Goal: Find specific page/section: Find specific page/section

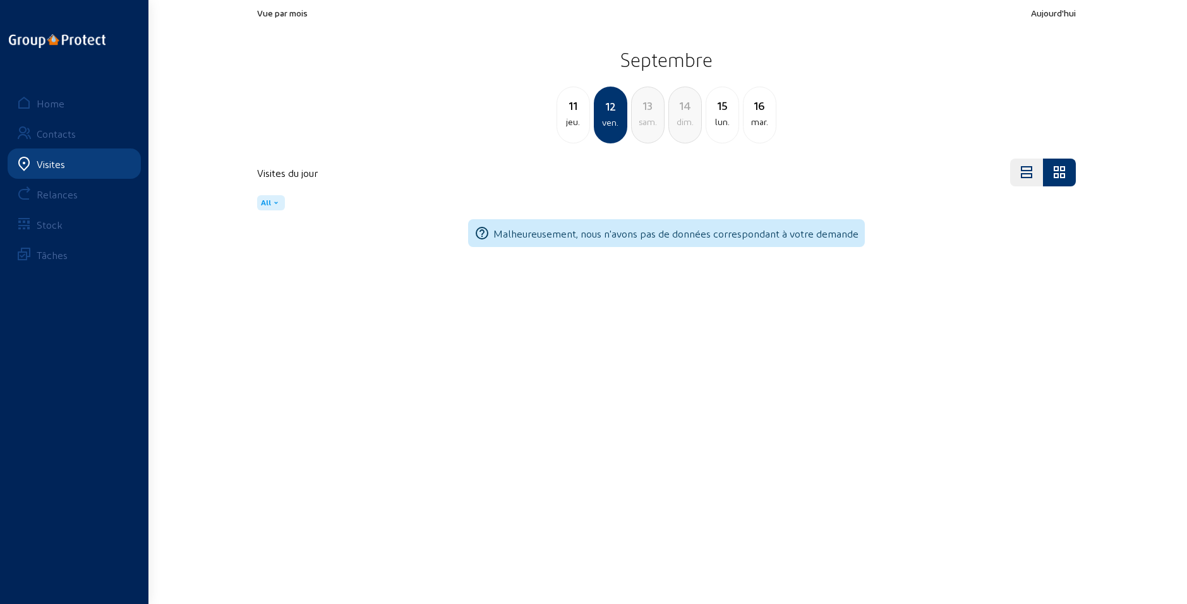
click at [569, 120] on div "jeu." at bounding box center [573, 121] width 32 height 15
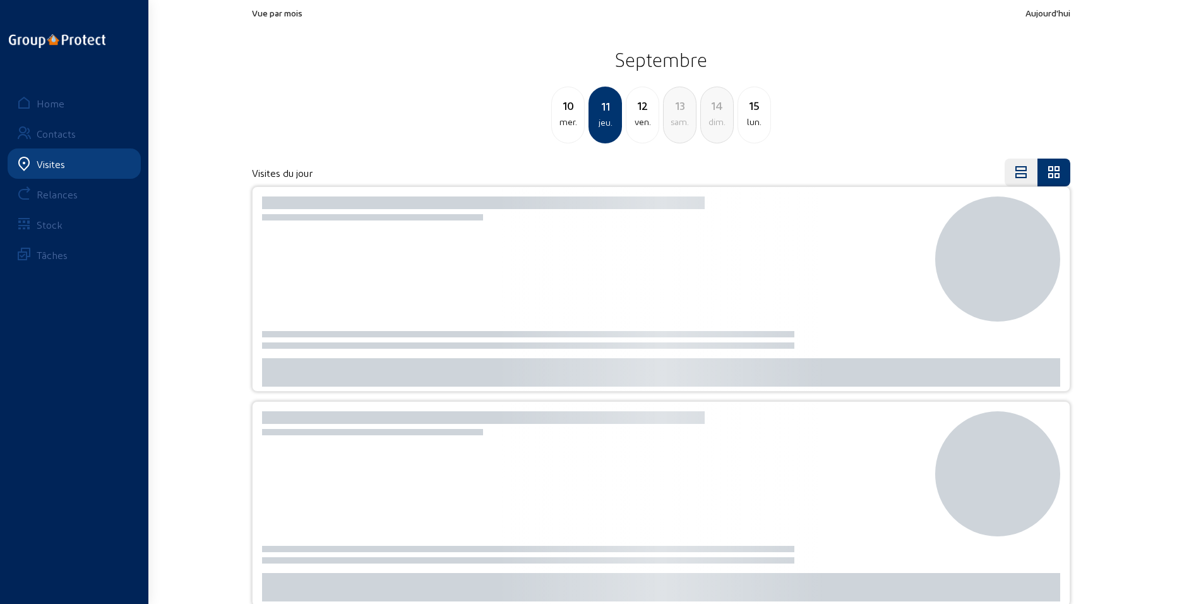
click at [569, 120] on div "mer." at bounding box center [568, 121] width 32 height 15
click at [569, 120] on div "lun." at bounding box center [568, 121] width 32 height 15
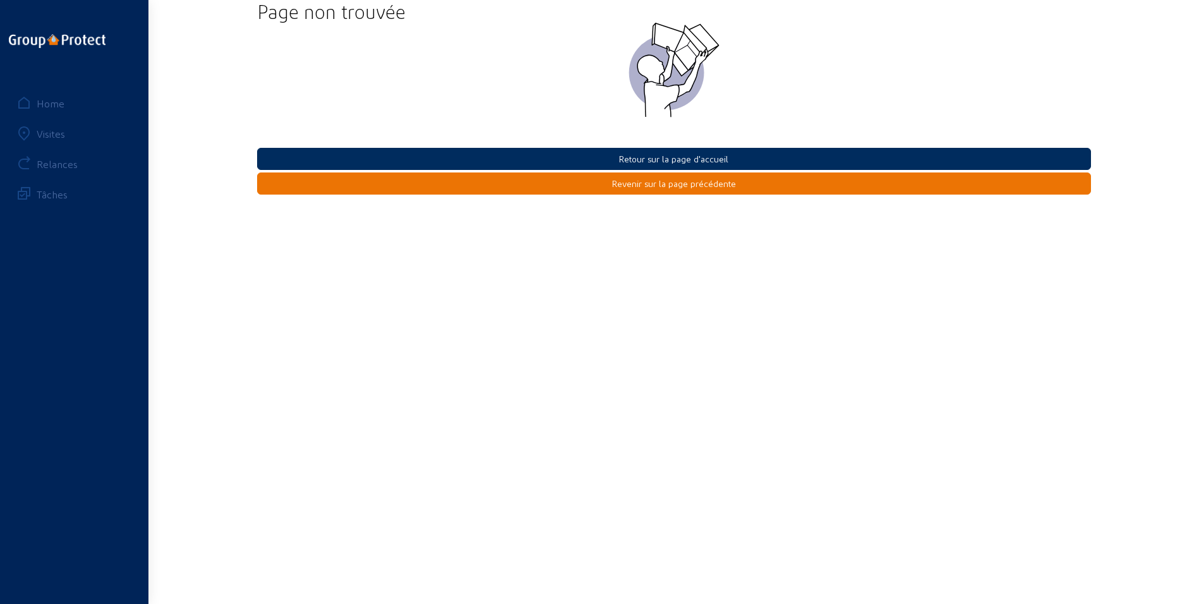
click at [620, 159] on button "Retour sur la page d'accueil" at bounding box center [674, 159] width 834 height 22
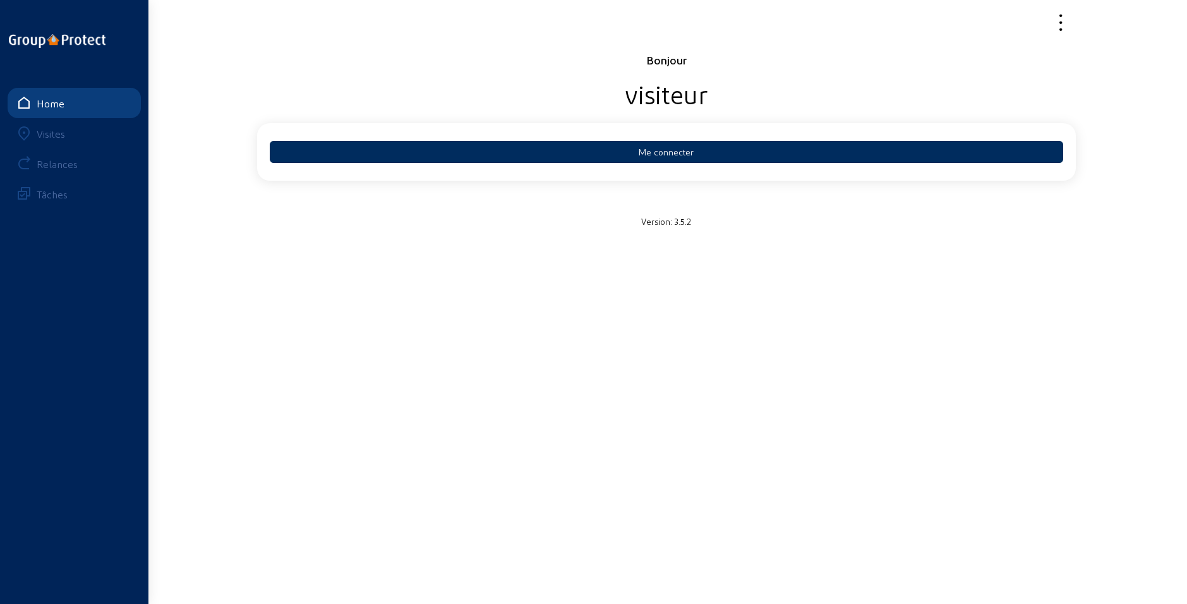
click at [640, 153] on button "Me connecter" at bounding box center [666, 152] width 793 height 22
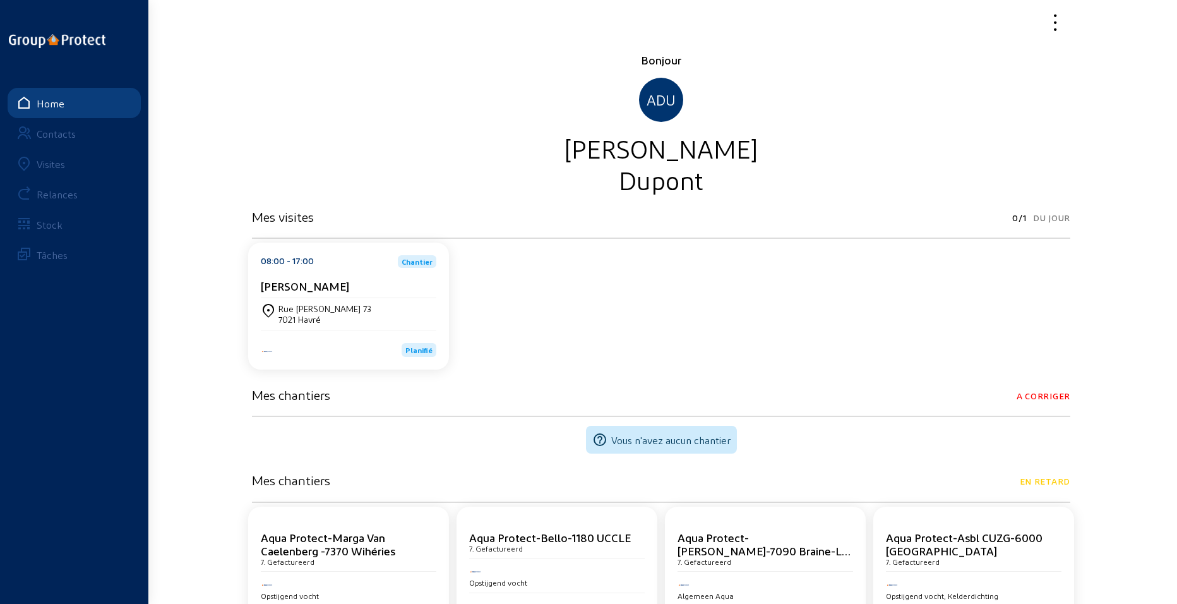
click at [47, 164] on div "Visites" at bounding box center [51, 164] width 28 height 12
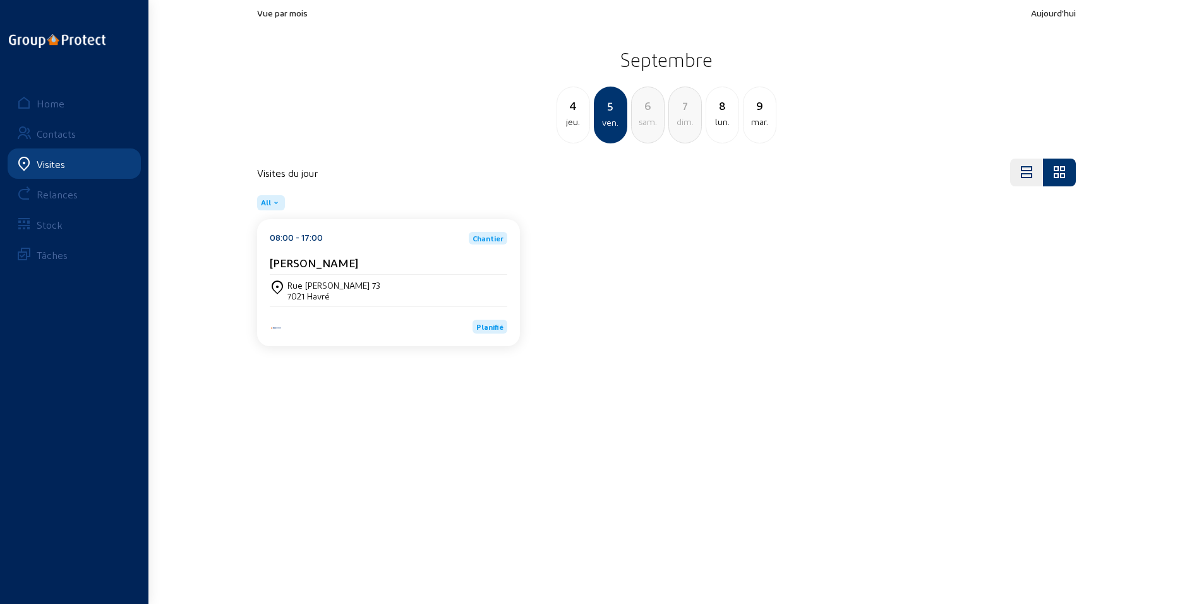
click at [576, 116] on div "jeu." at bounding box center [573, 121] width 32 height 15
click at [576, 116] on div "mer." at bounding box center [573, 121] width 32 height 15
click at [576, 116] on div "mar." at bounding box center [573, 121] width 32 height 15
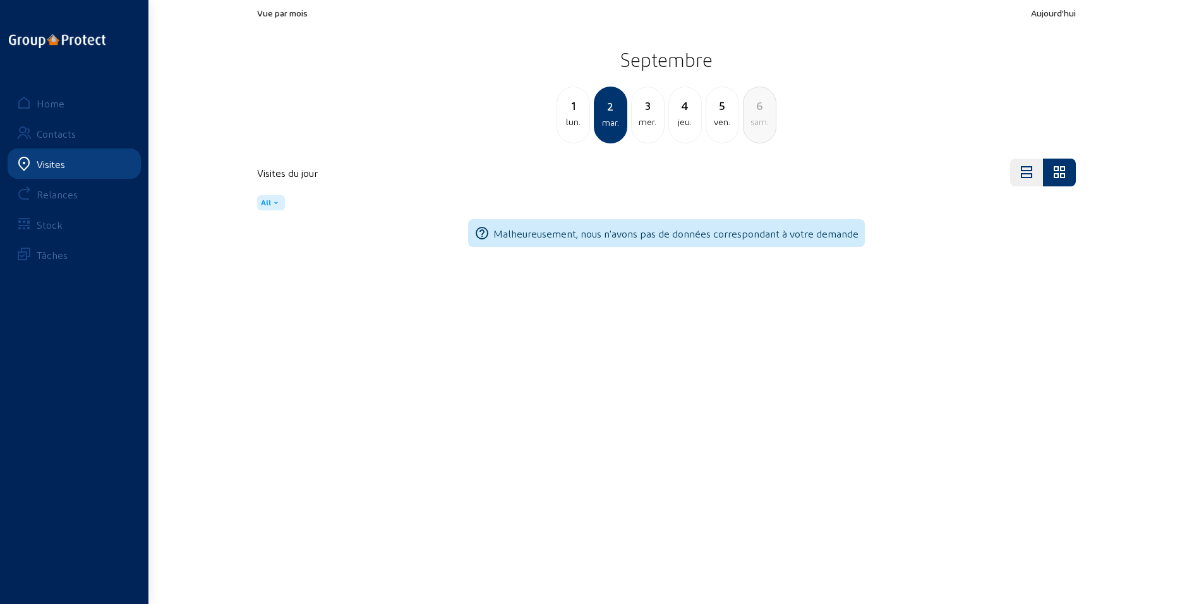
click at [576, 116] on div "lun." at bounding box center [573, 121] width 32 height 15
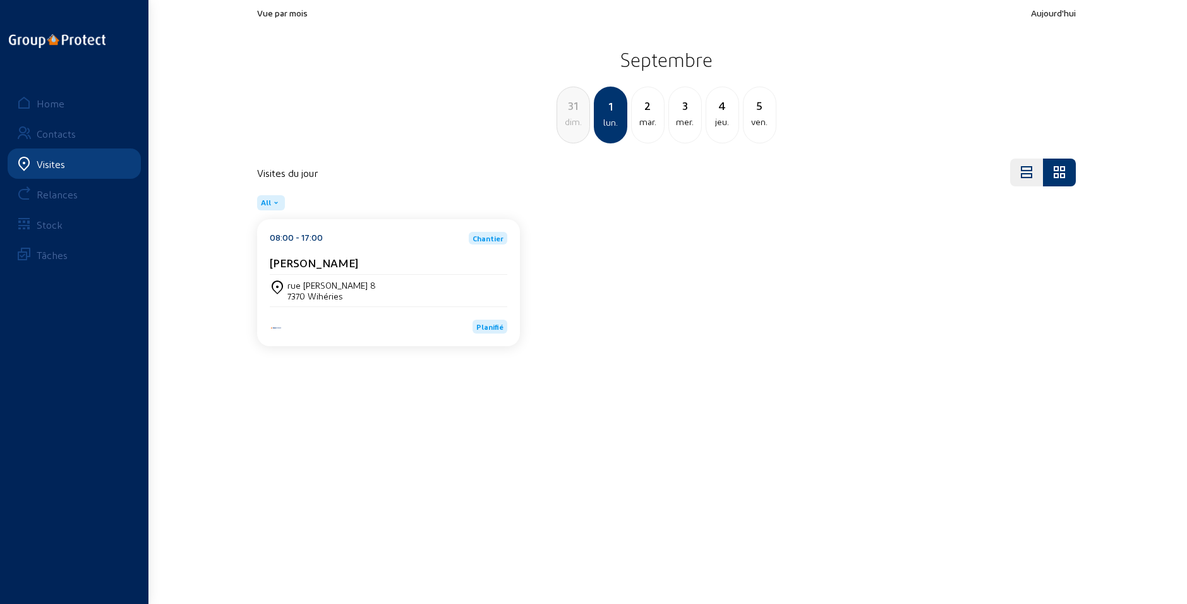
click at [651, 118] on div "mar." at bounding box center [648, 121] width 32 height 15
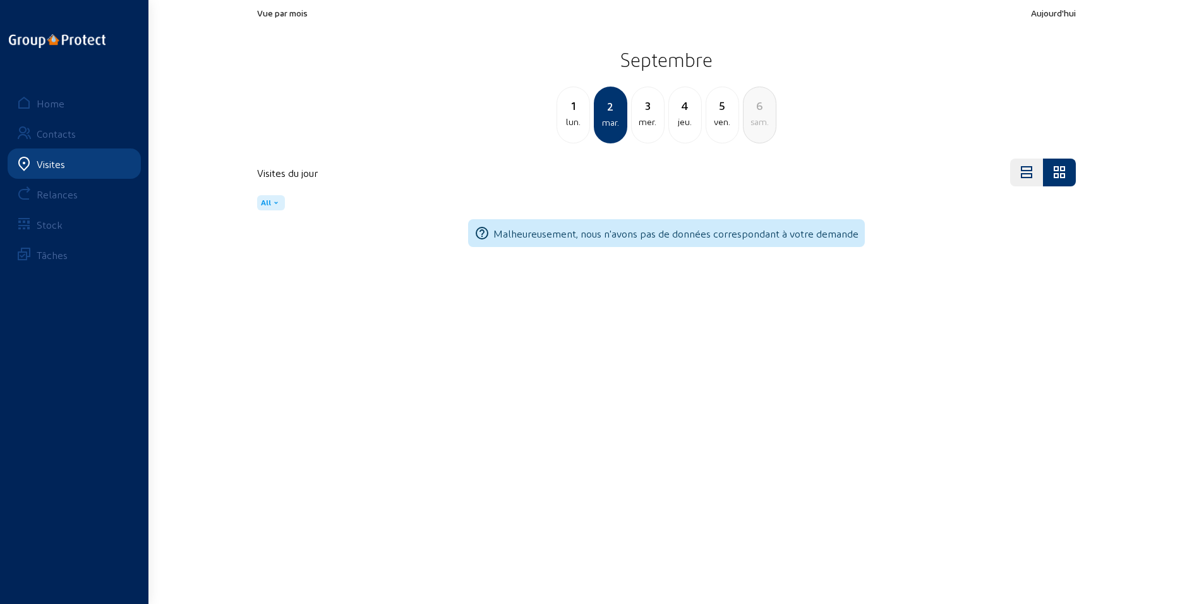
click at [642, 120] on div "mer." at bounding box center [648, 121] width 32 height 15
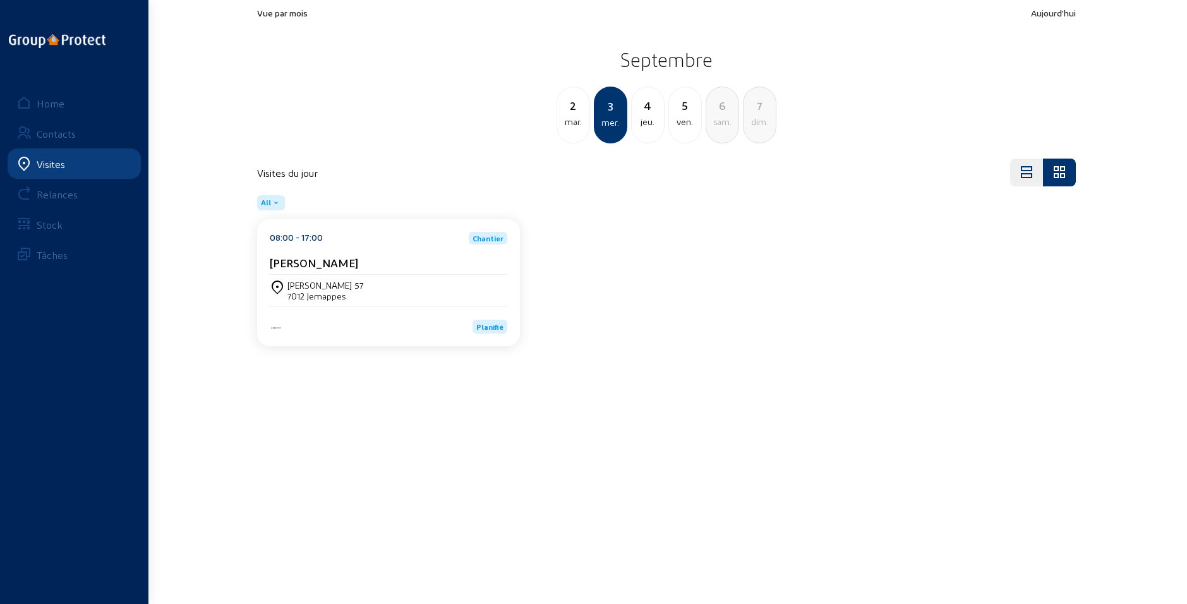
click at [643, 120] on div "jeu." at bounding box center [648, 121] width 32 height 15
click at [576, 124] on div "mer." at bounding box center [573, 121] width 32 height 15
click at [575, 124] on div "mar." at bounding box center [573, 121] width 32 height 15
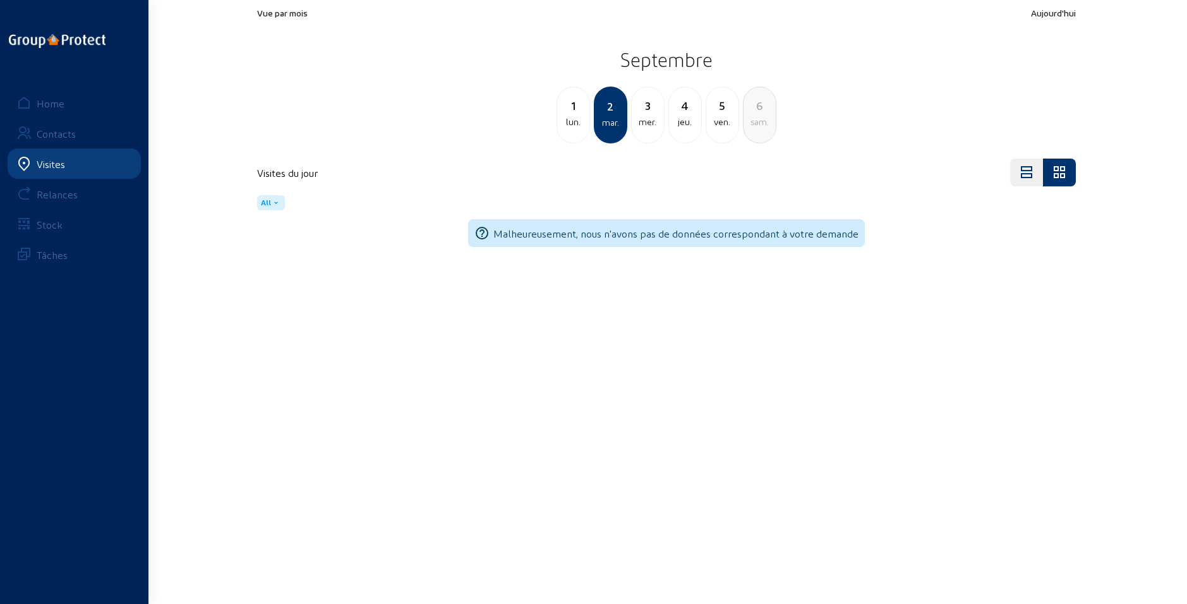
click at [575, 124] on div "lun." at bounding box center [573, 121] width 32 height 15
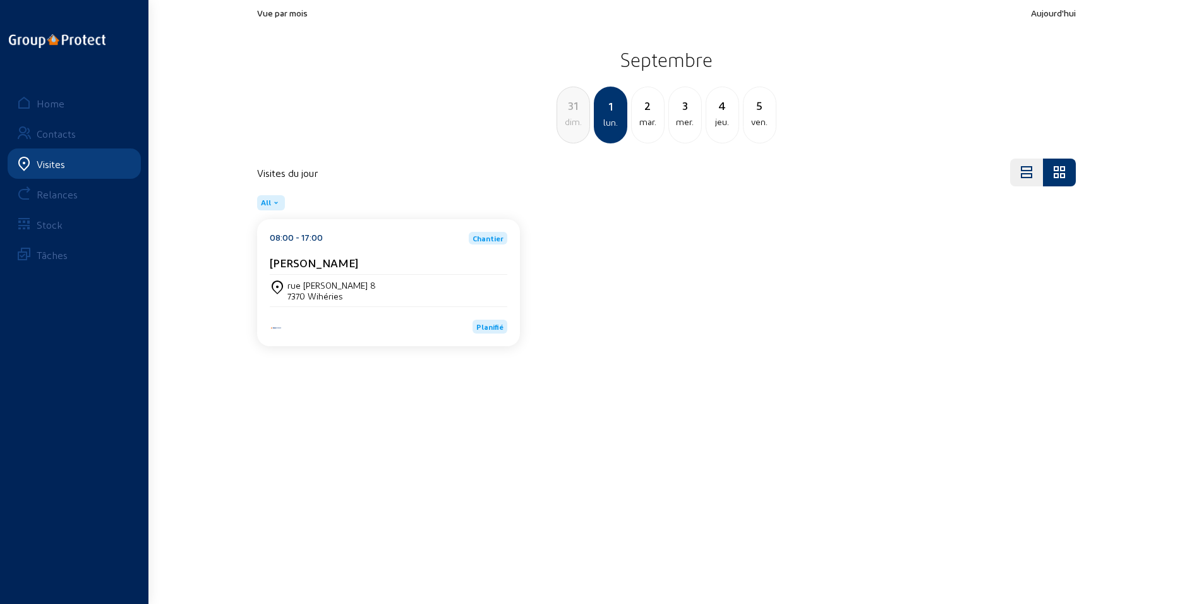
click at [575, 124] on div "dim." at bounding box center [573, 121] width 32 height 15
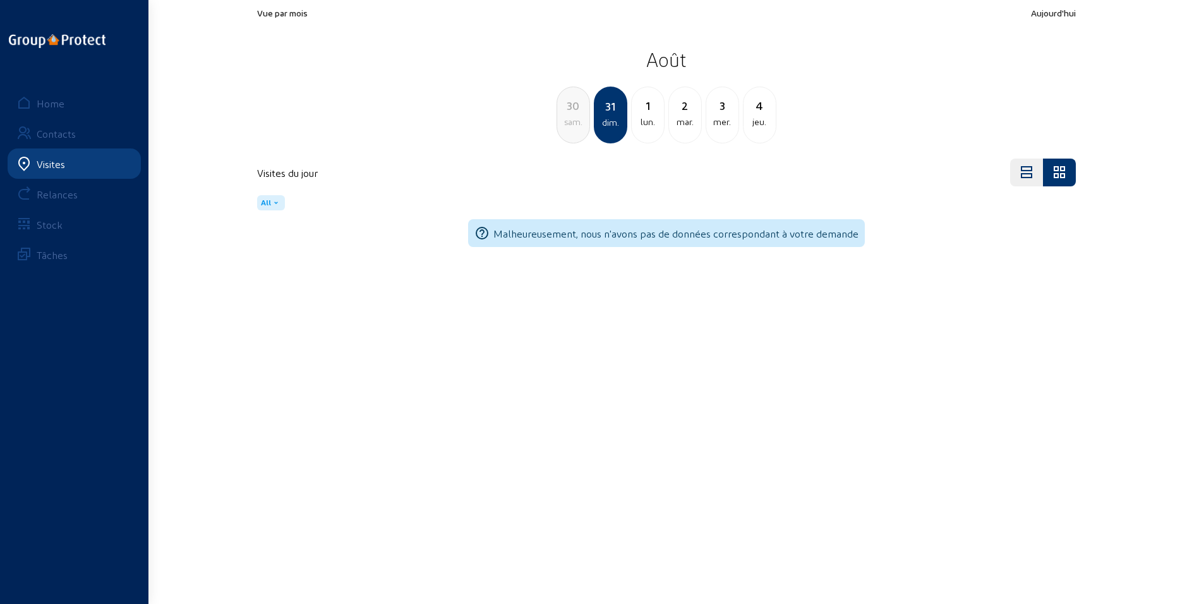
click at [575, 124] on div "sam." at bounding box center [573, 121] width 32 height 15
click at [575, 124] on div "ven." at bounding box center [573, 121] width 32 height 15
click at [575, 124] on div "jeu." at bounding box center [573, 121] width 32 height 15
click at [575, 124] on div "mer." at bounding box center [573, 121] width 32 height 15
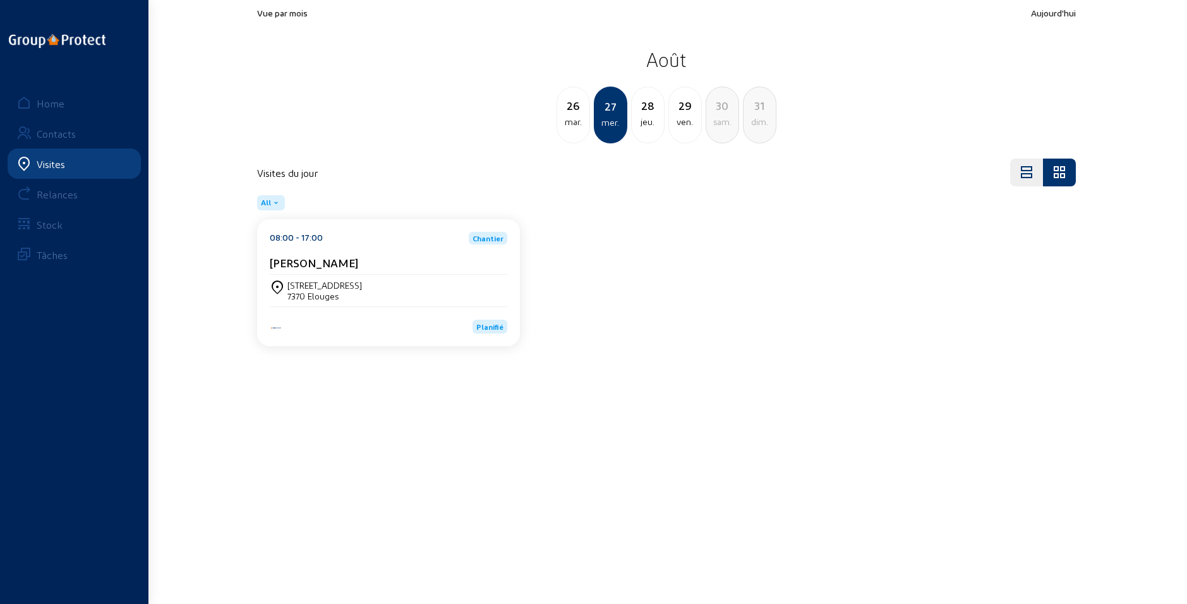
click at [651, 121] on div "jeu." at bounding box center [648, 121] width 32 height 15
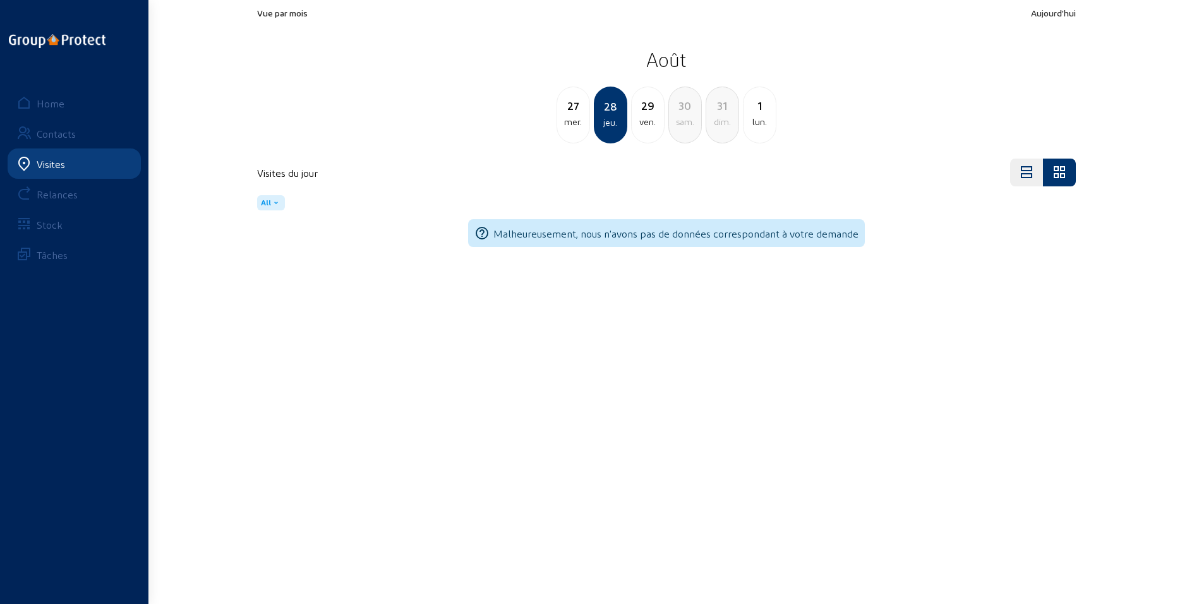
click at [651, 121] on div "ven." at bounding box center [648, 121] width 32 height 15
click at [575, 117] on div "jeu." at bounding box center [573, 121] width 32 height 15
click at [575, 117] on div "mer." at bounding box center [573, 121] width 32 height 15
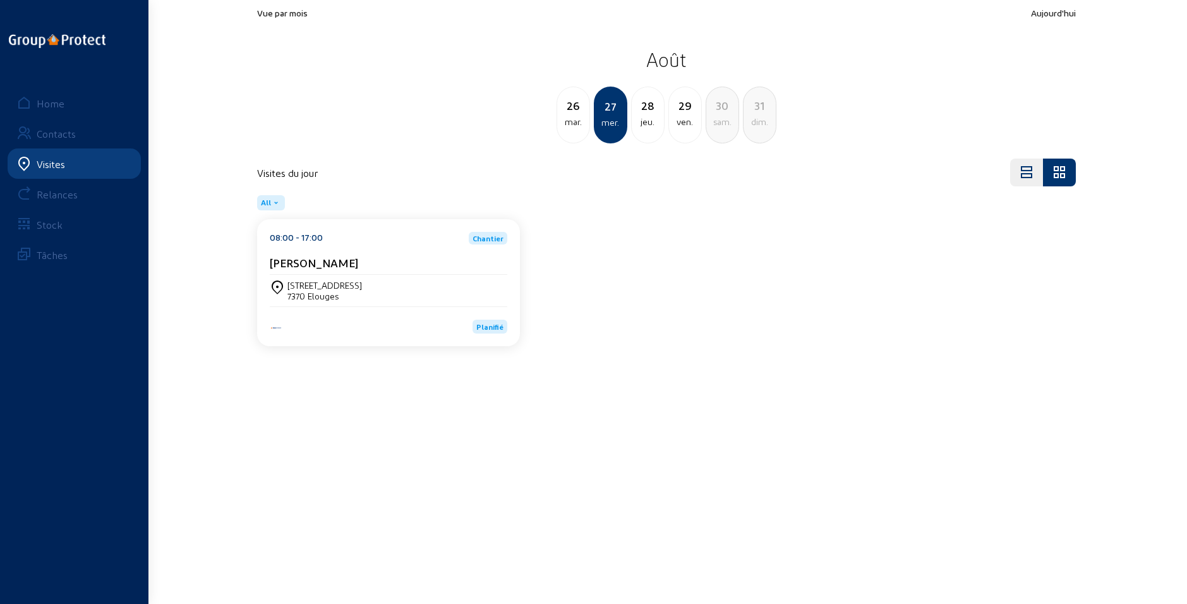
click at [575, 117] on div "mar." at bounding box center [573, 121] width 32 height 15
click at [575, 117] on div "lun." at bounding box center [573, 121] width 32 height 15
click at [575, 117] on div "dim." at bounding box center [573, 121] width 32 height 15
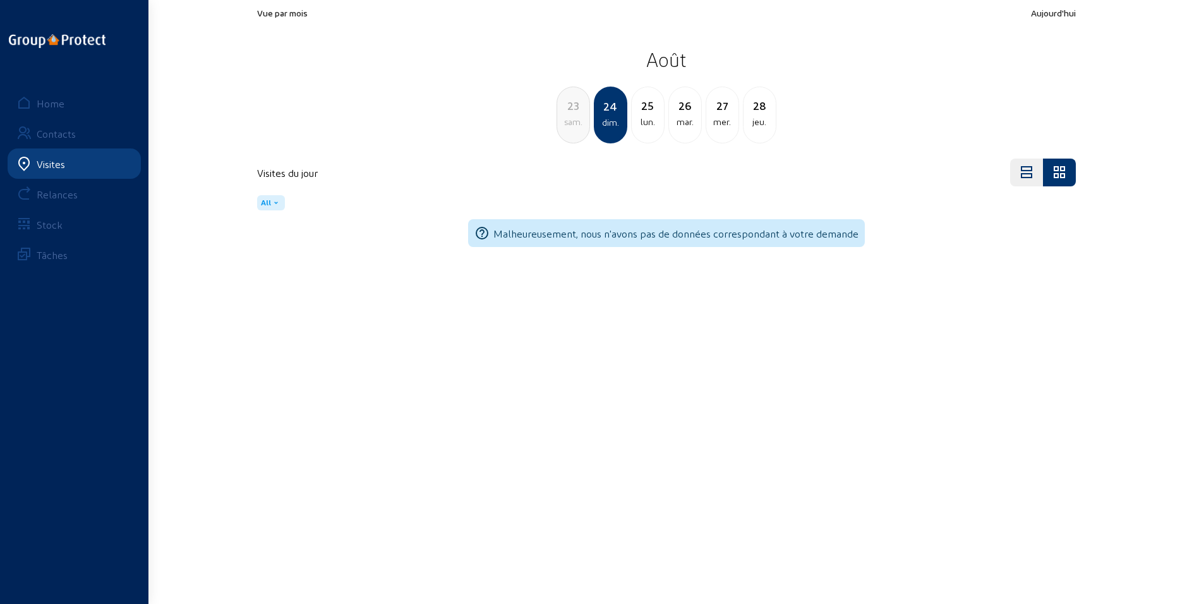
click at [647, 117] on div "lun." at bounding box center [648, 121] width 32 height 15
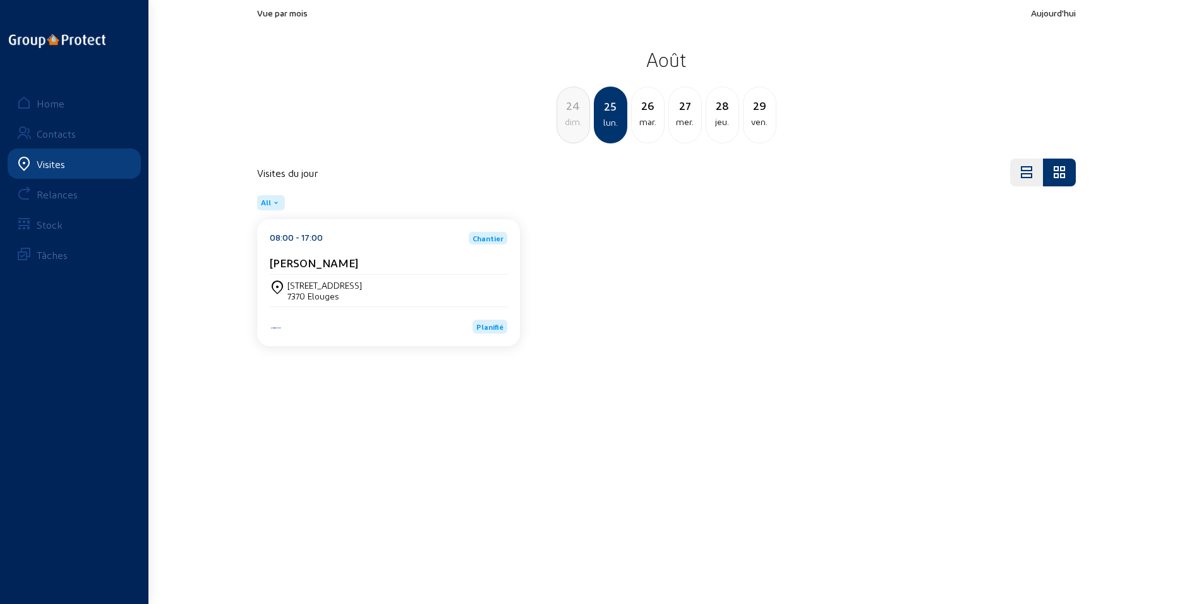
click at [640, 121] on div "mar." at bounding box center [648, 121] width 32 height 15
click at [640, 121] on div "mer." at bounding box center [648, 121] width 32 height 15
click at [574, 118] on div "mar." at bounding box center [573, 121] width 32 height 15
click at [574, 118] on div "lun." at bounding box center [573, 121] width 32 height 15
click at [574, 118] on div "dim." at bounding box center [573, 121] width 32 height 15
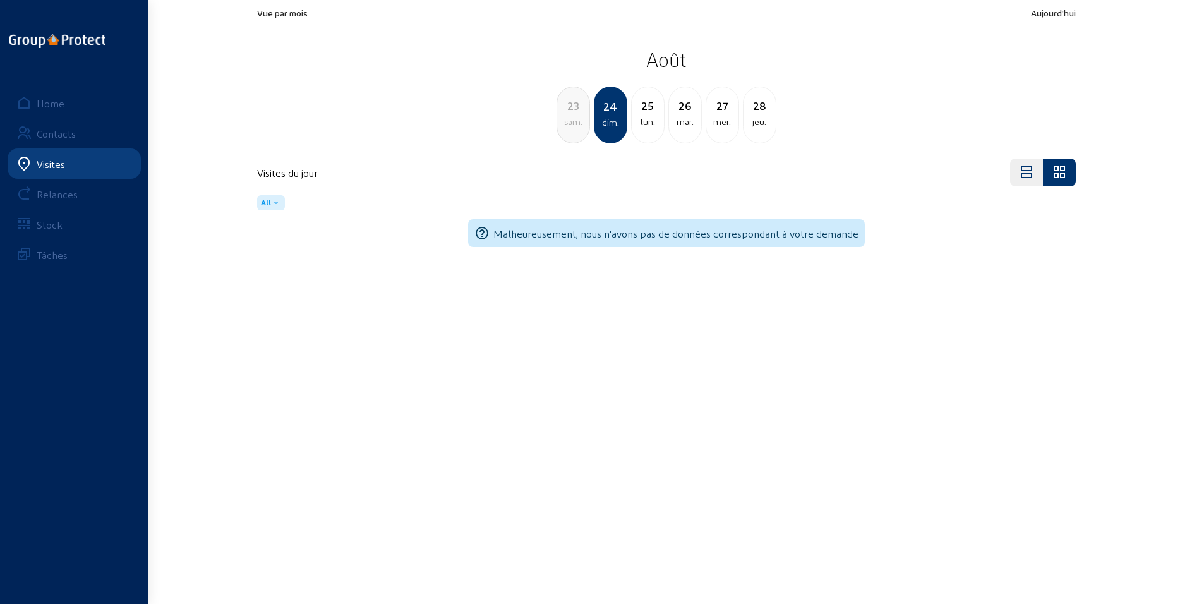
click at [574, 118] on div "sam." at bounding box center [573, 121] width 32 height 15
click at [574, 118] on div "ven." at bounding box center [573, 121] width 32 height 15
click at [574, 118] on div "jeu." at bounding box center [573, 121] width 32 height 15
click at [574, 118] on div "mer." at bounding box center [573, 121] width 32 height 15
click at [574, 118] on div "mar." at bounding box center [573, 121] width 32 height 15
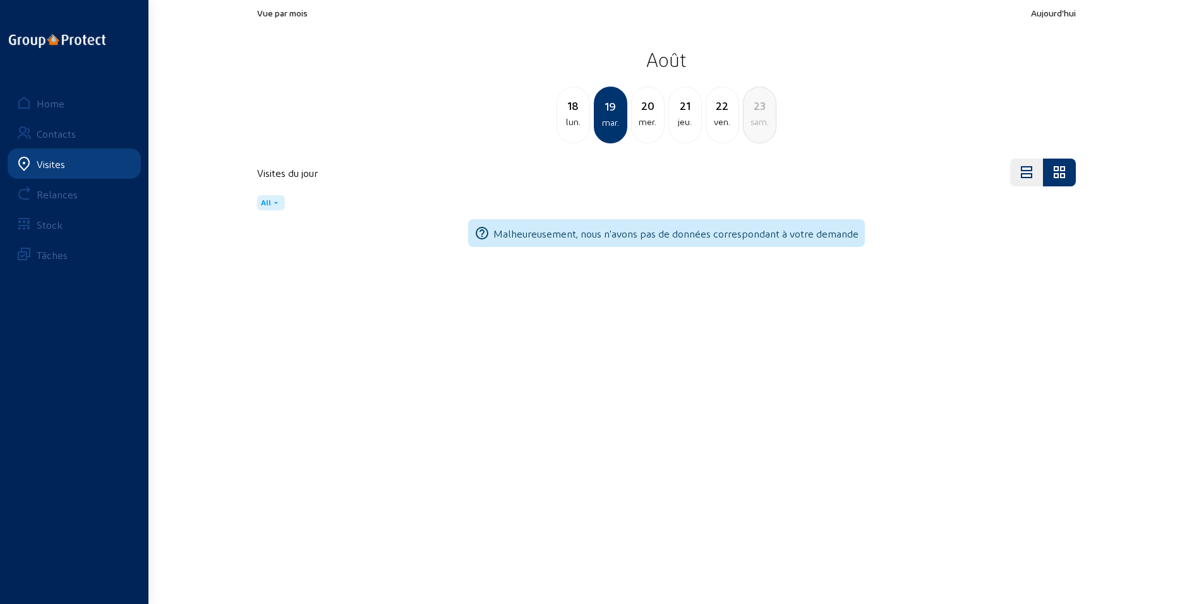
click at [574, 118] on div "lun." at bounding box center [573, 121] width 32 height 15
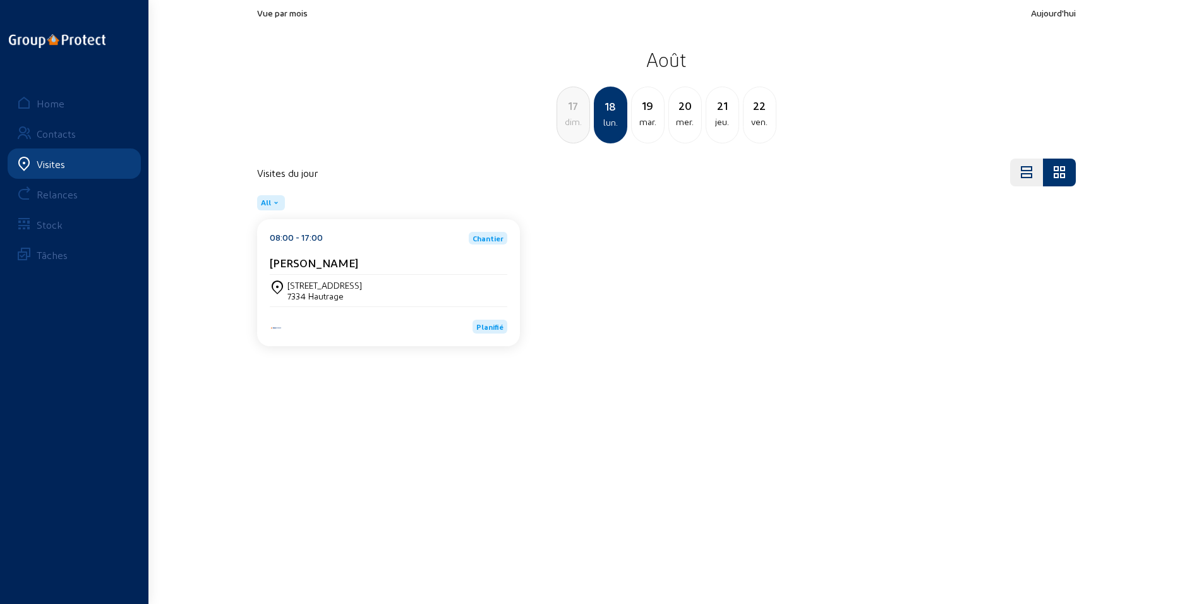
click at [574, 118] on div "dim." at bounding box center [573, 121] width 32 height 15
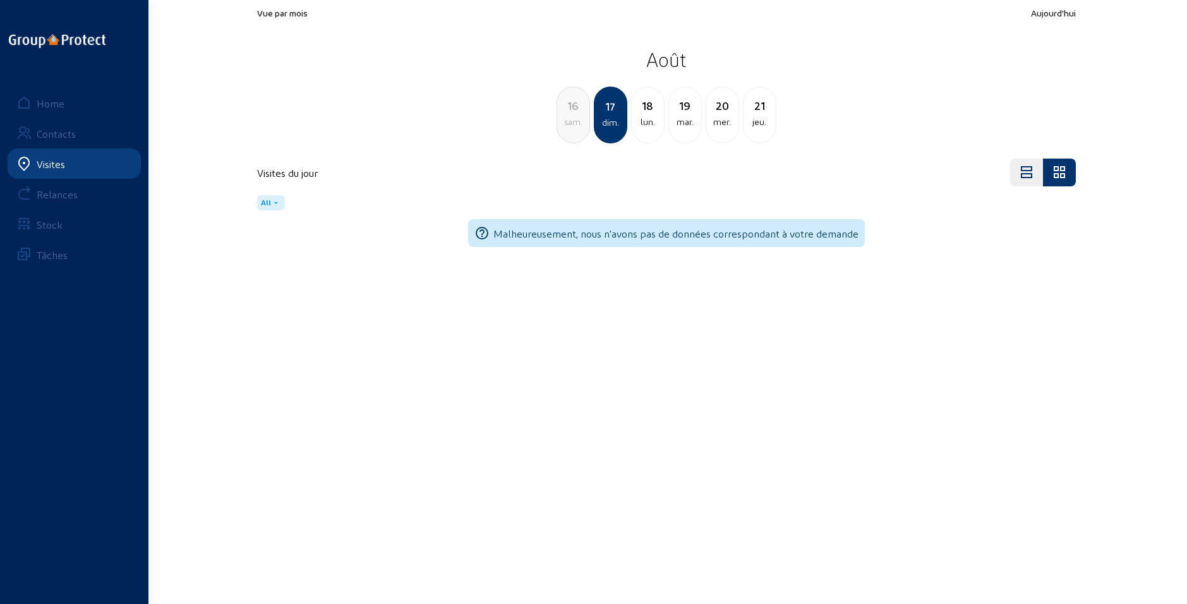
click at [670, 118] on div "mar." at bounding box center [685, 121] width 32 height 15
click at [656, 117] on div "mer." at bounding box center [648, 121] width 32 height 15
click at [582, 118] on div "mar." at bounding box center [573, 121] width 32 height 15
click at [649, 117] on div "mer." at bounding box center [648, 121] width 32 height 15
click at [649, 117] on div "jeu." at bounding box center [648, 121] width 32 height 15
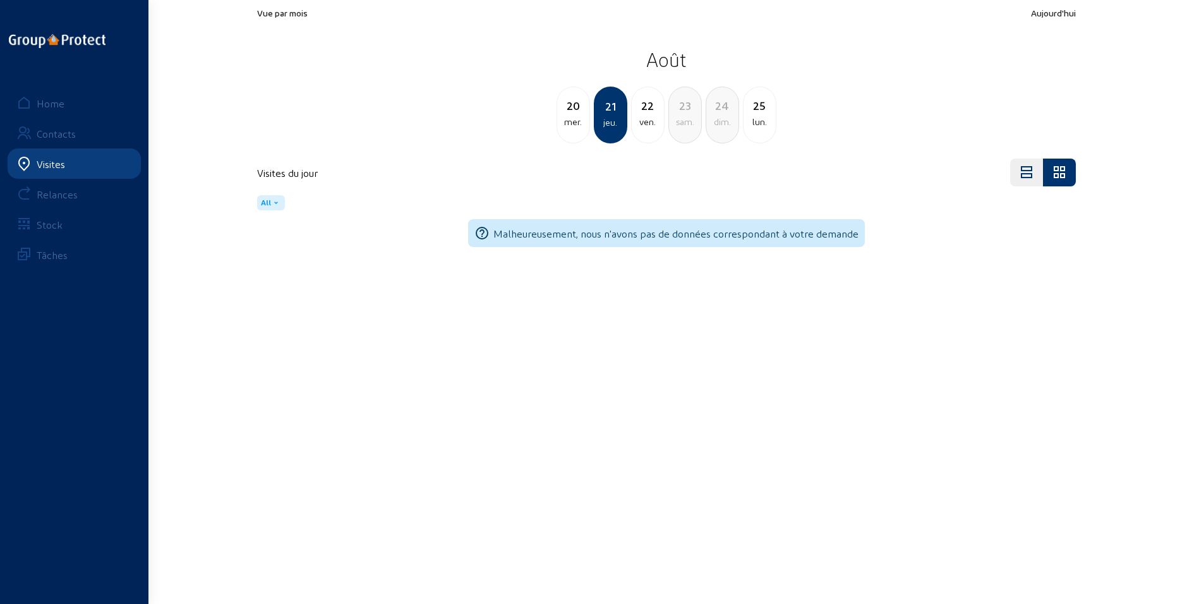
click at [576, 118] on div "mer." at bounding box center [573, 121] width 32 height 15
click at [576, 117] on div "mar." at bounding box center [573, 121] width 32 height 15
click at [576, 117] on div "lun." at bounding box center [573, 121] width 32 height 15
